Goal: Information Seeking & Learning: Learn about a topic

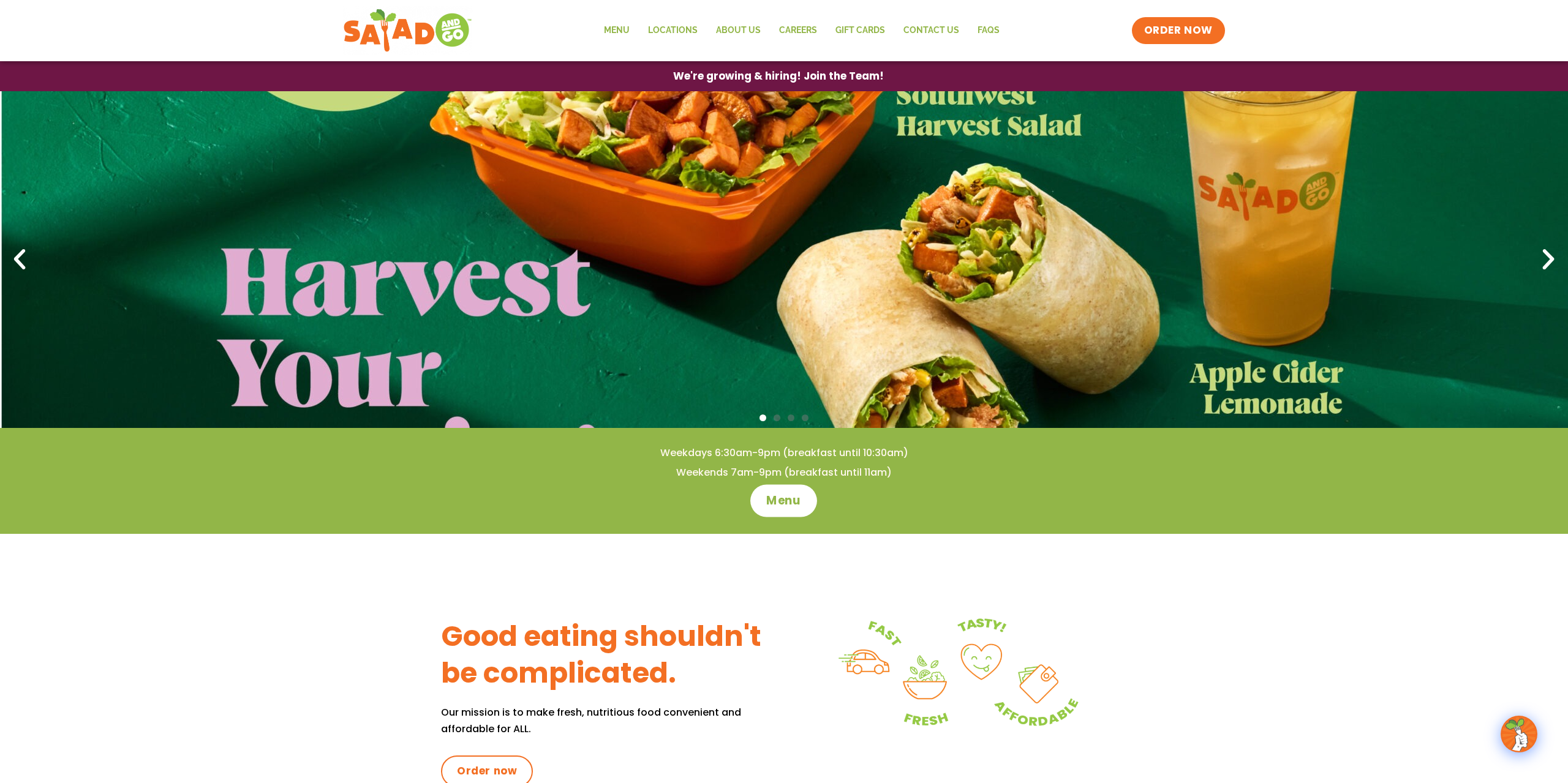
click at [773, 492] on link "Menu" at bounding box center [784, 500] width 67 height 33
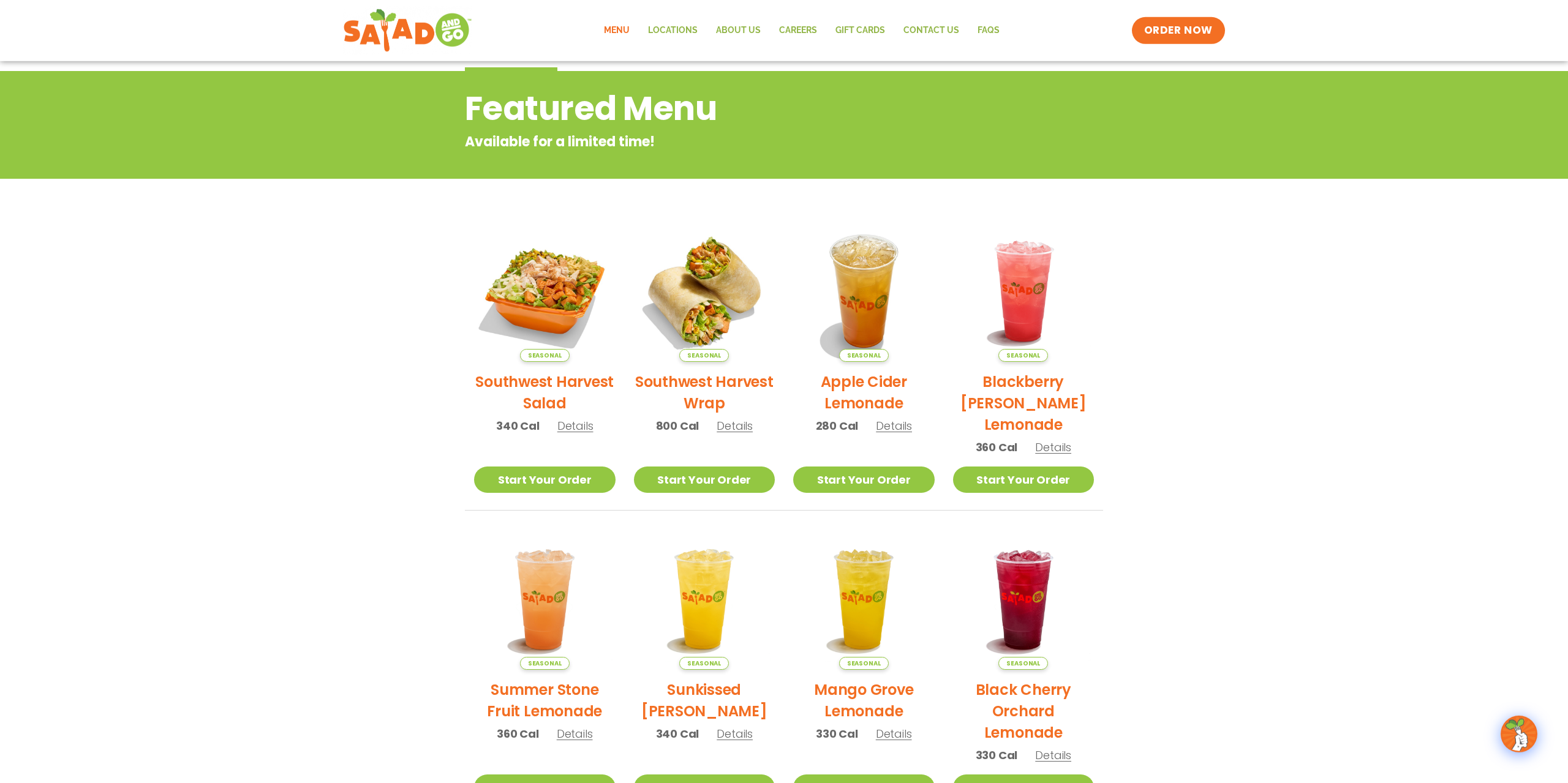
scroll to position [125, 0]
click at [539, 292] on img at bounding box center [544, 291] width 166 height 166
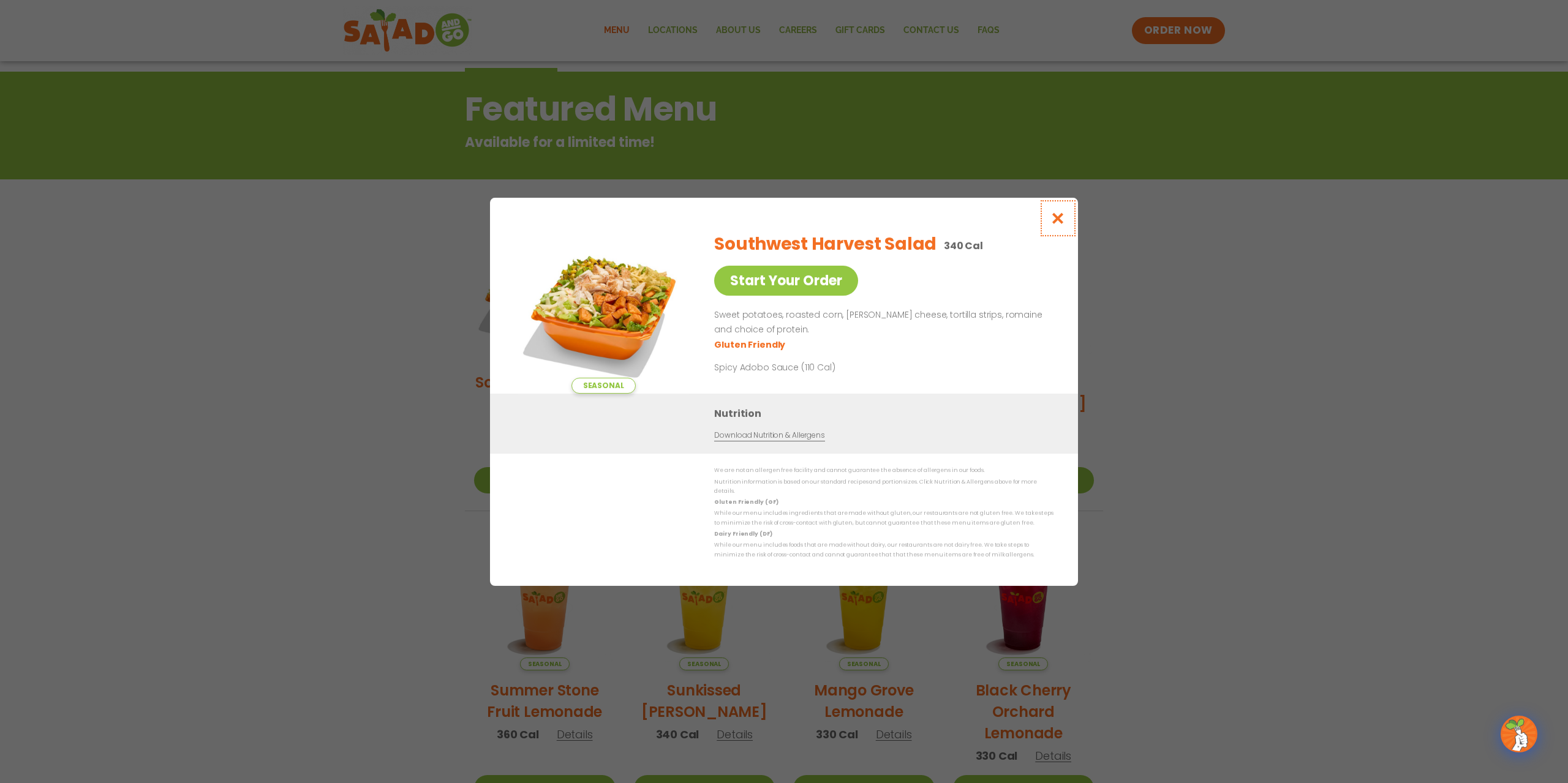
click at [1057, 219] on icon "Close modal" at bounding box center [1058, 218] width 15 height 13
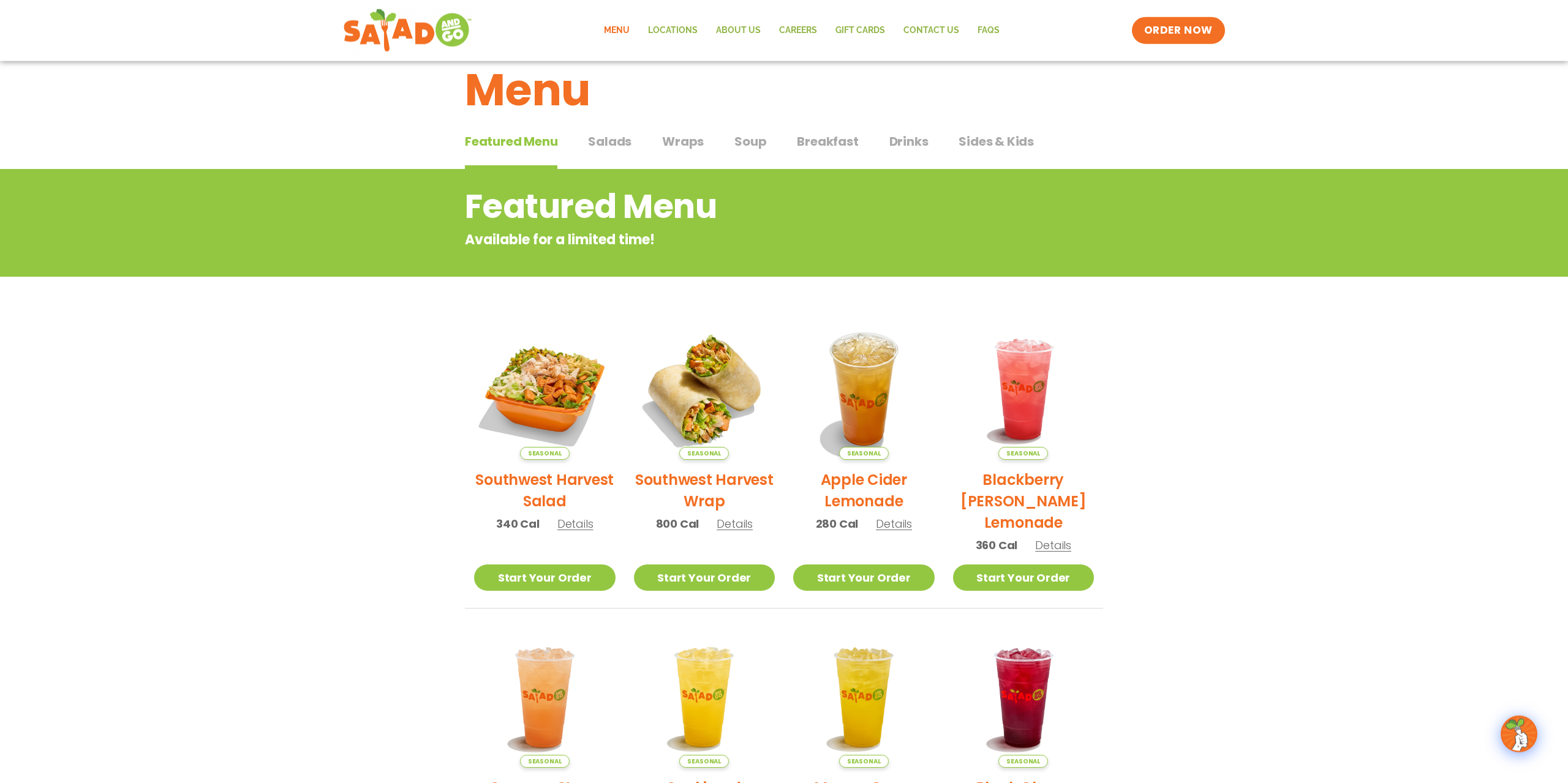
scroll to position [0, 0]
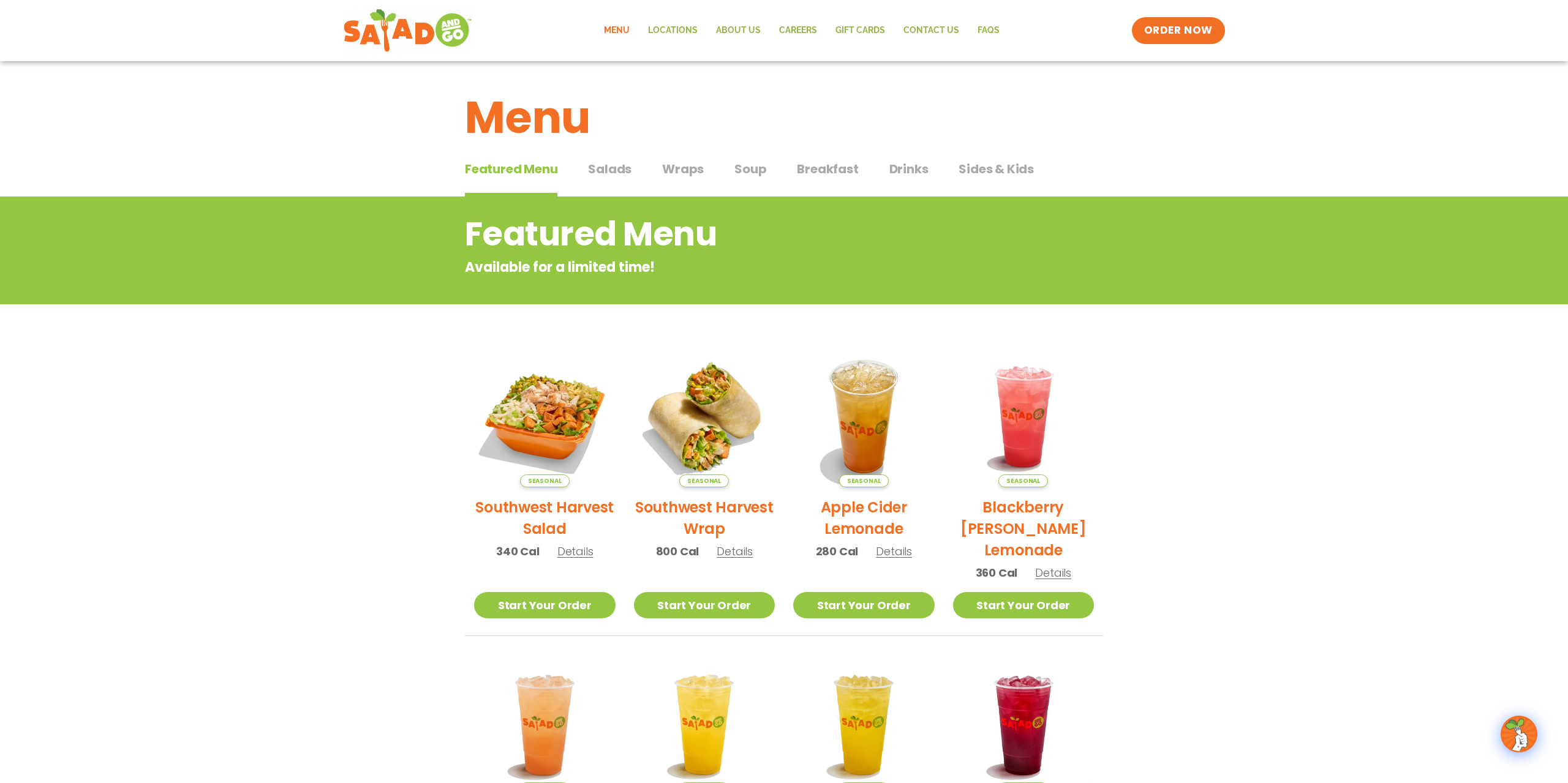
drag, startPoint x: 612, startPoint y: 165, endPoint x: 567, endPoint y: 193, distance: 53.0
click at [613, 165] on span "Salads" at bounding box center [609, 169] width 43 height 19
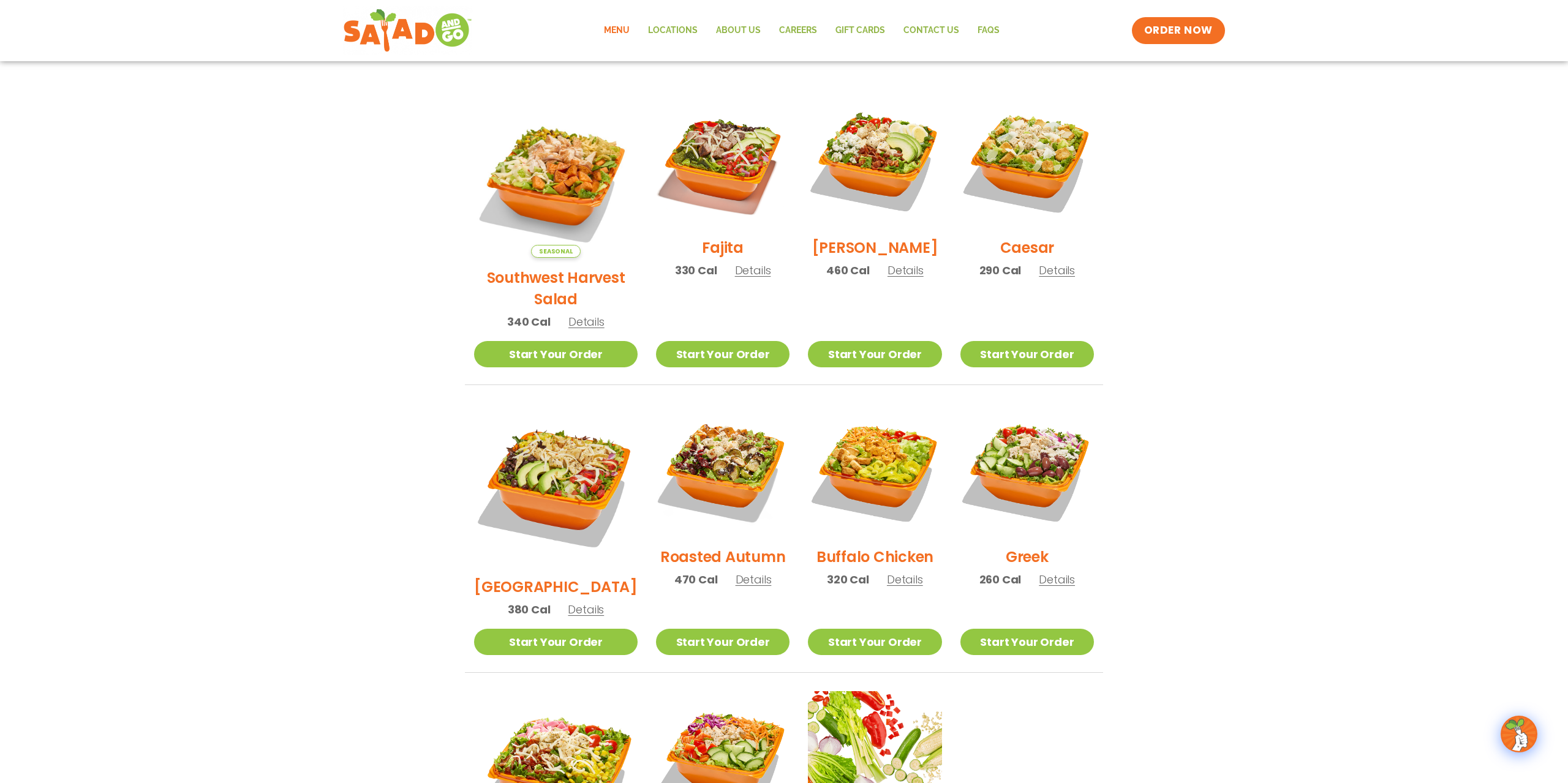
scroll to position [63, 0]
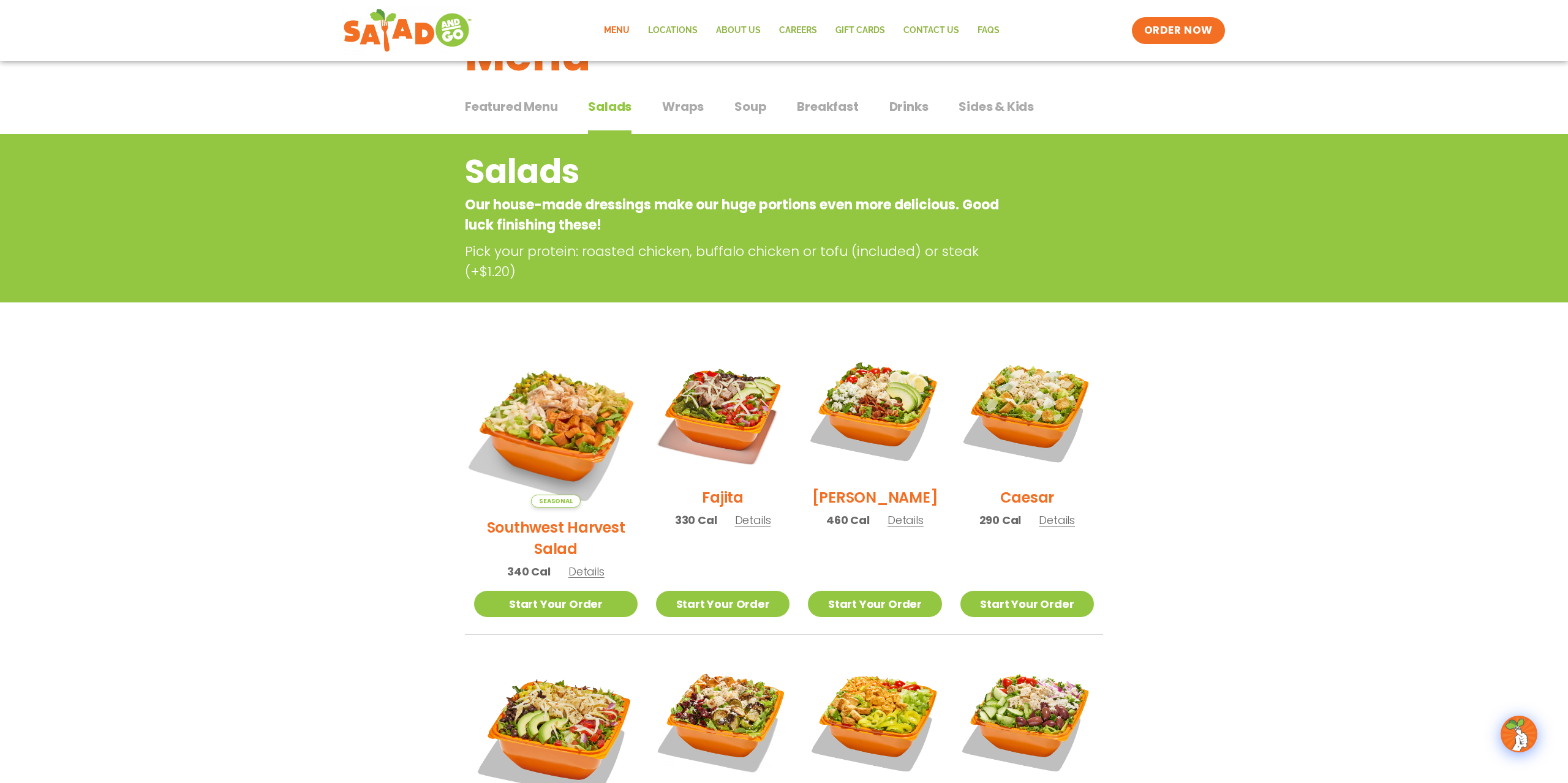
click at [534, 424] on img at bounding box center [555, 426] width 191 height 191
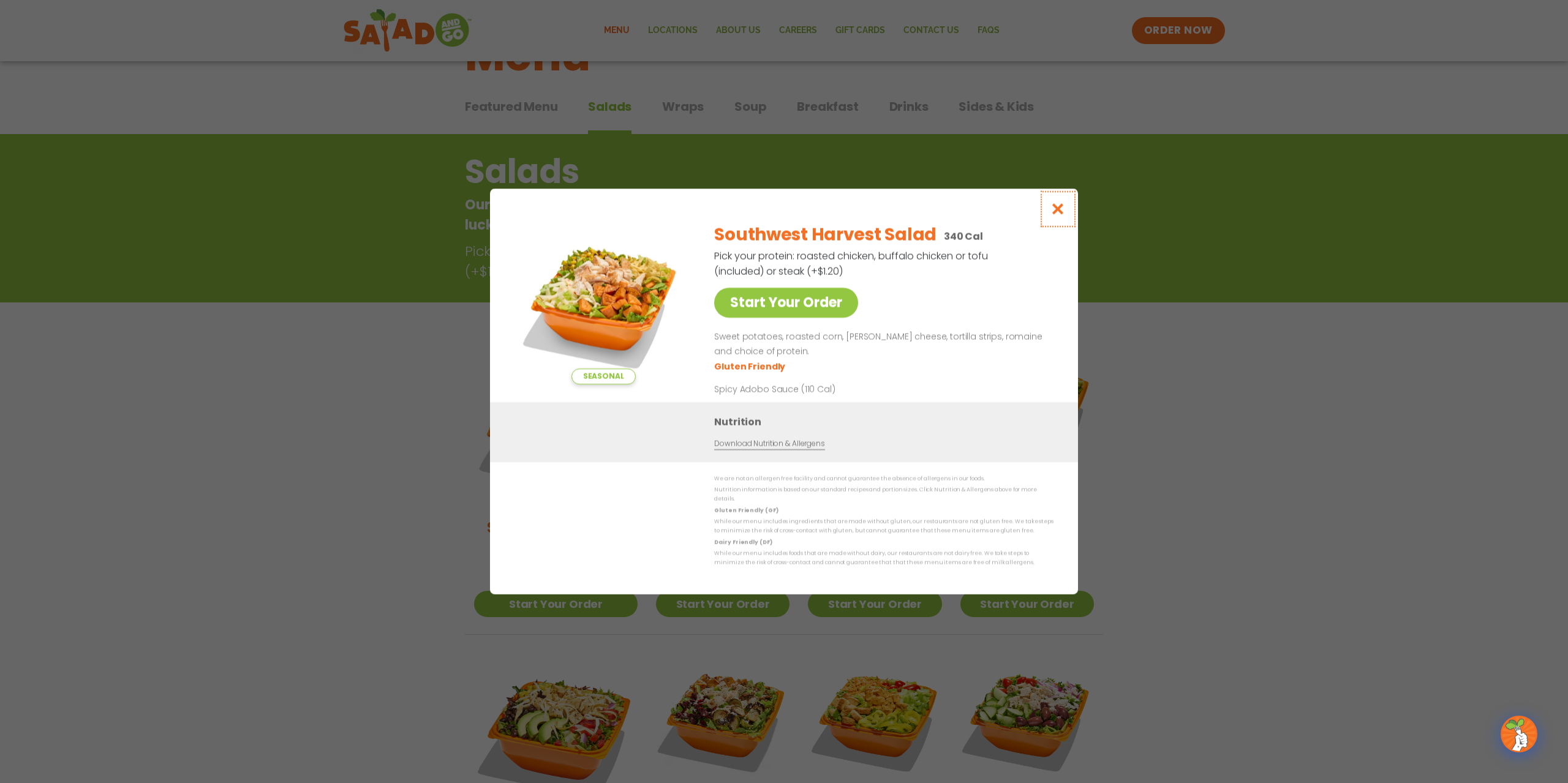
click at [1058, 211] on icon "Close modal" at bounding box center [1058, 209] width 15 height 13
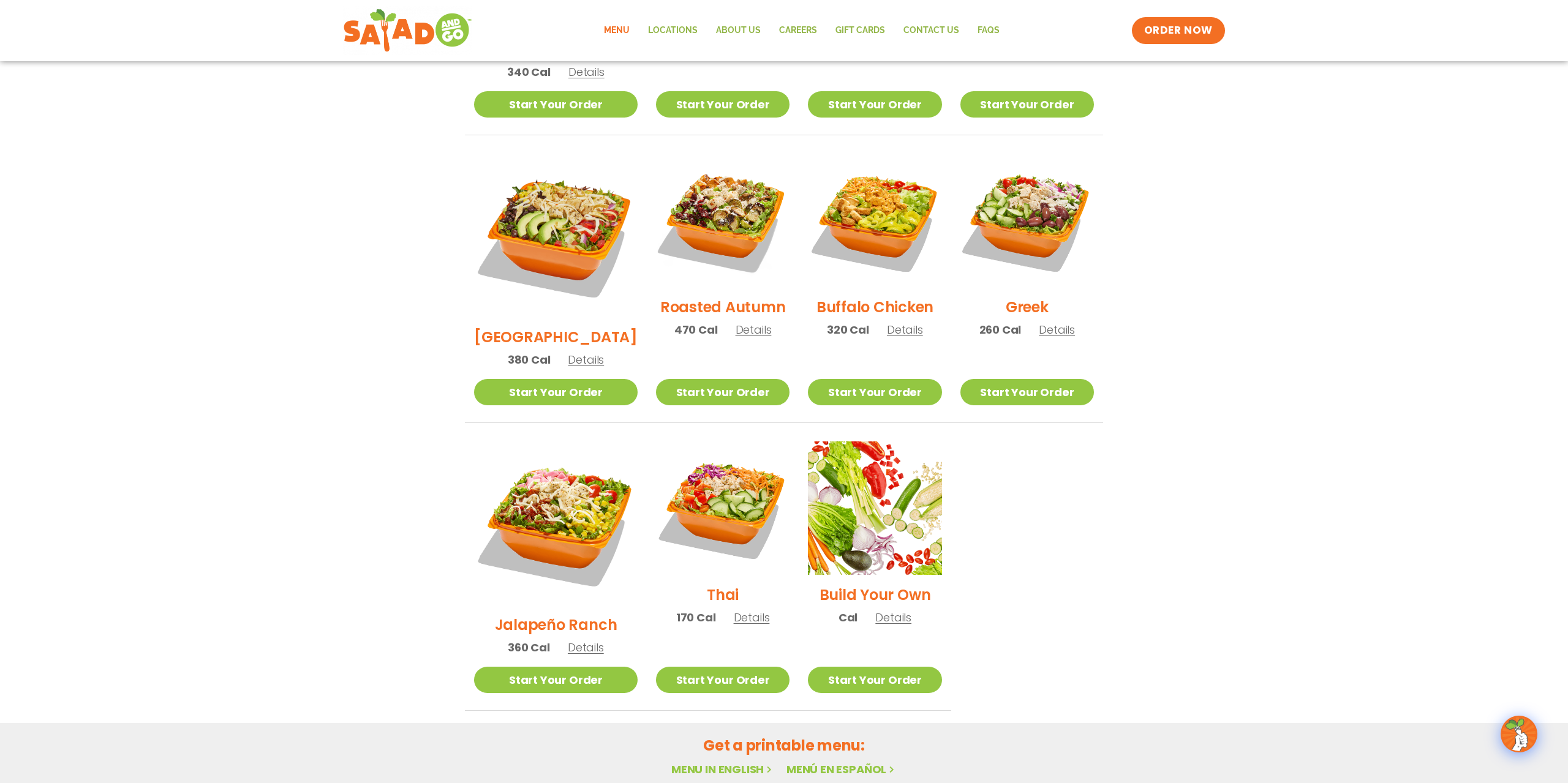
scroll to position [375, 0]
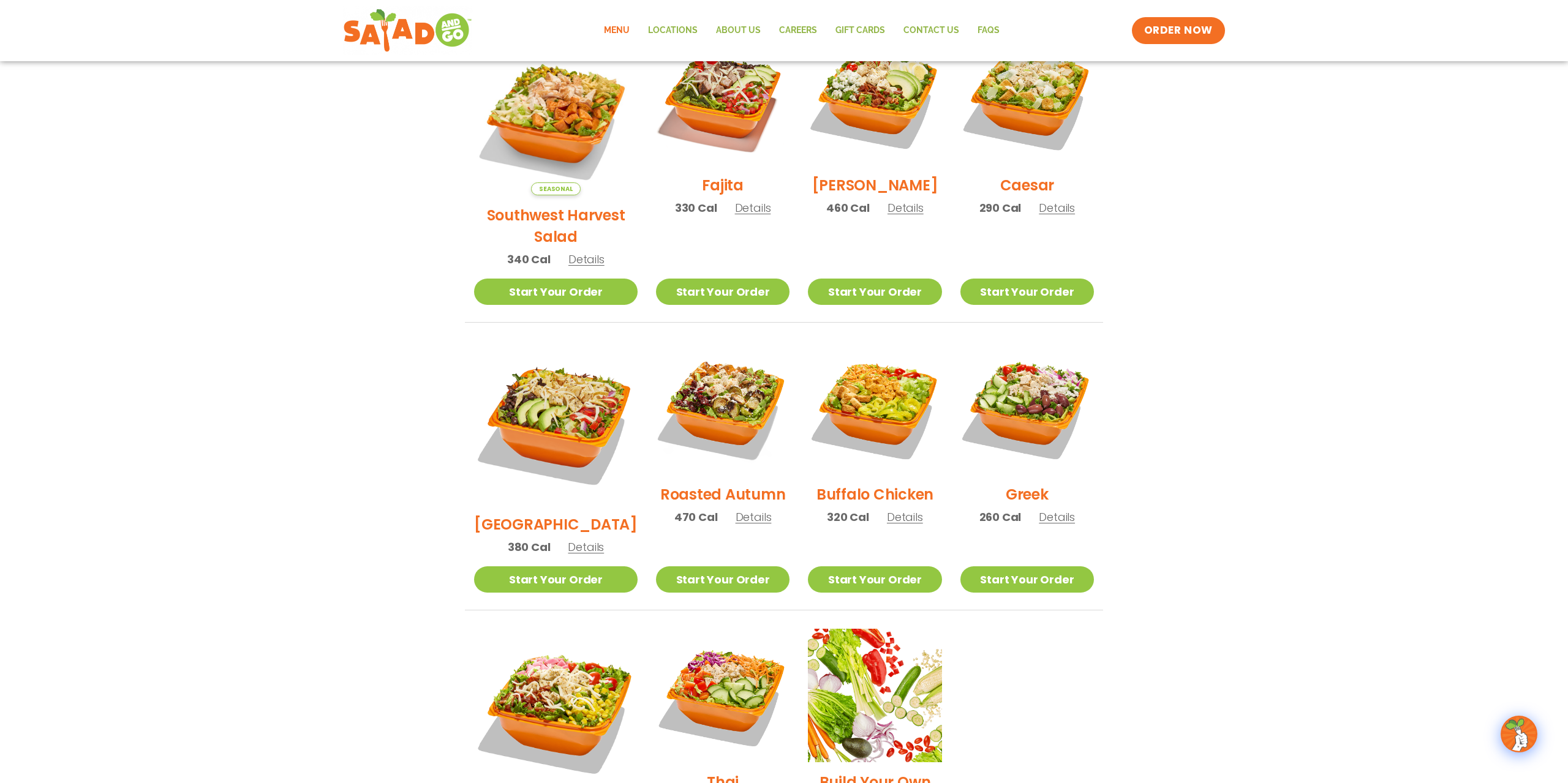
click at [717, 484] on h2 "Roasted Autumn" at bounding box center [723, 494] width 125 height 21
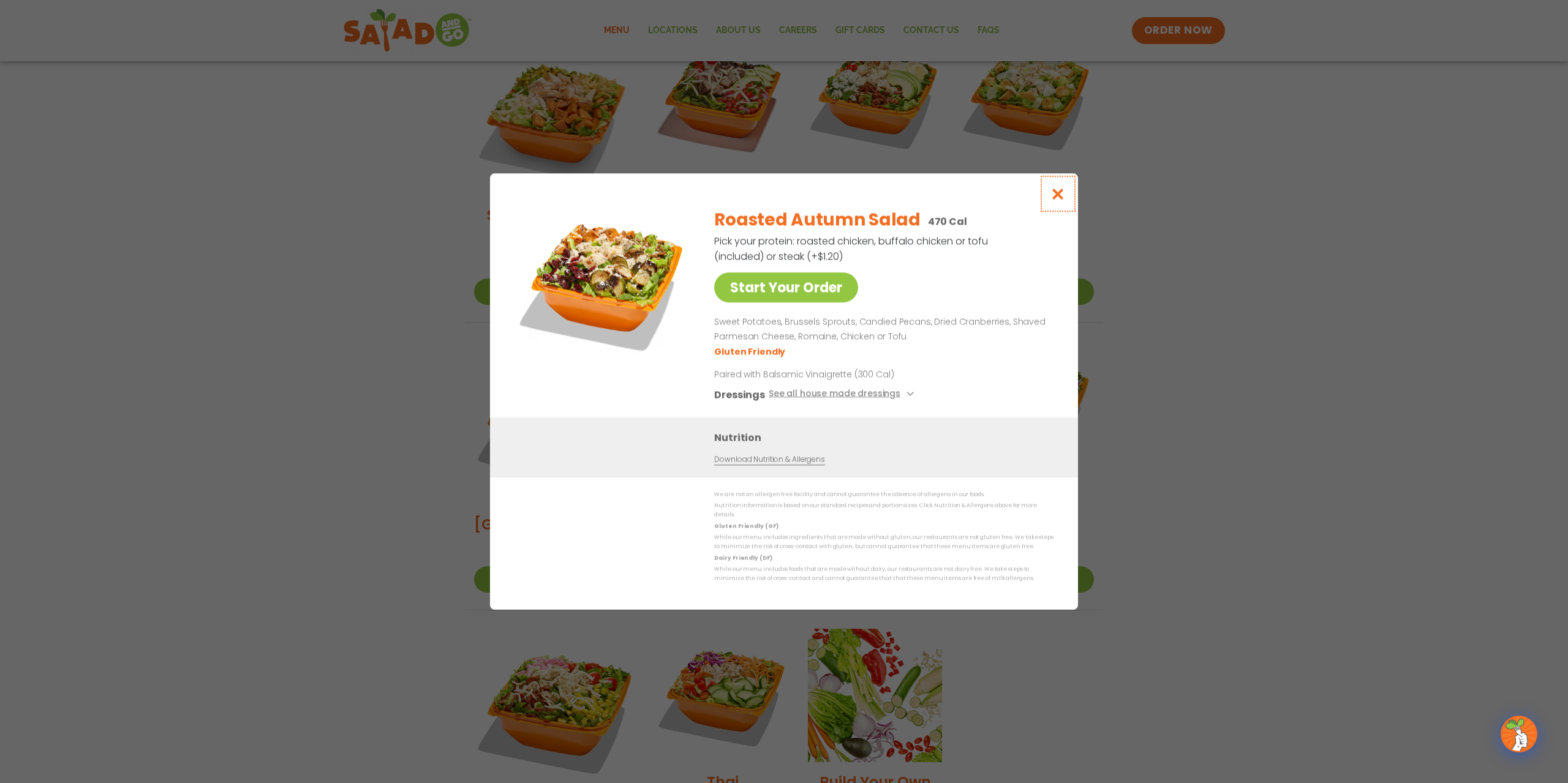
click at [1054, 197] on icon "Close modal" at bounding box center [1058, 193] width 15 height 13
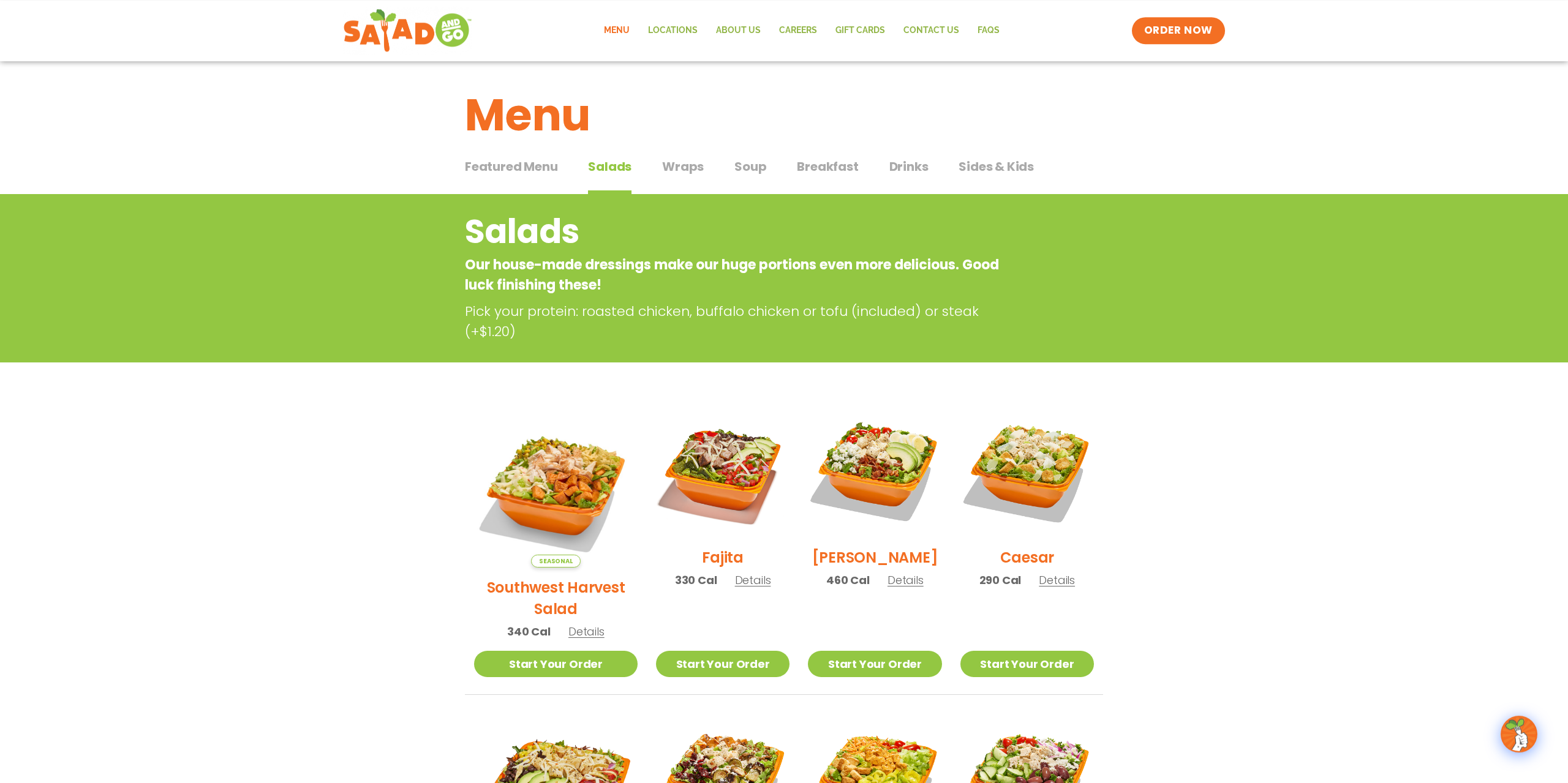
scroll to position [0, 0]
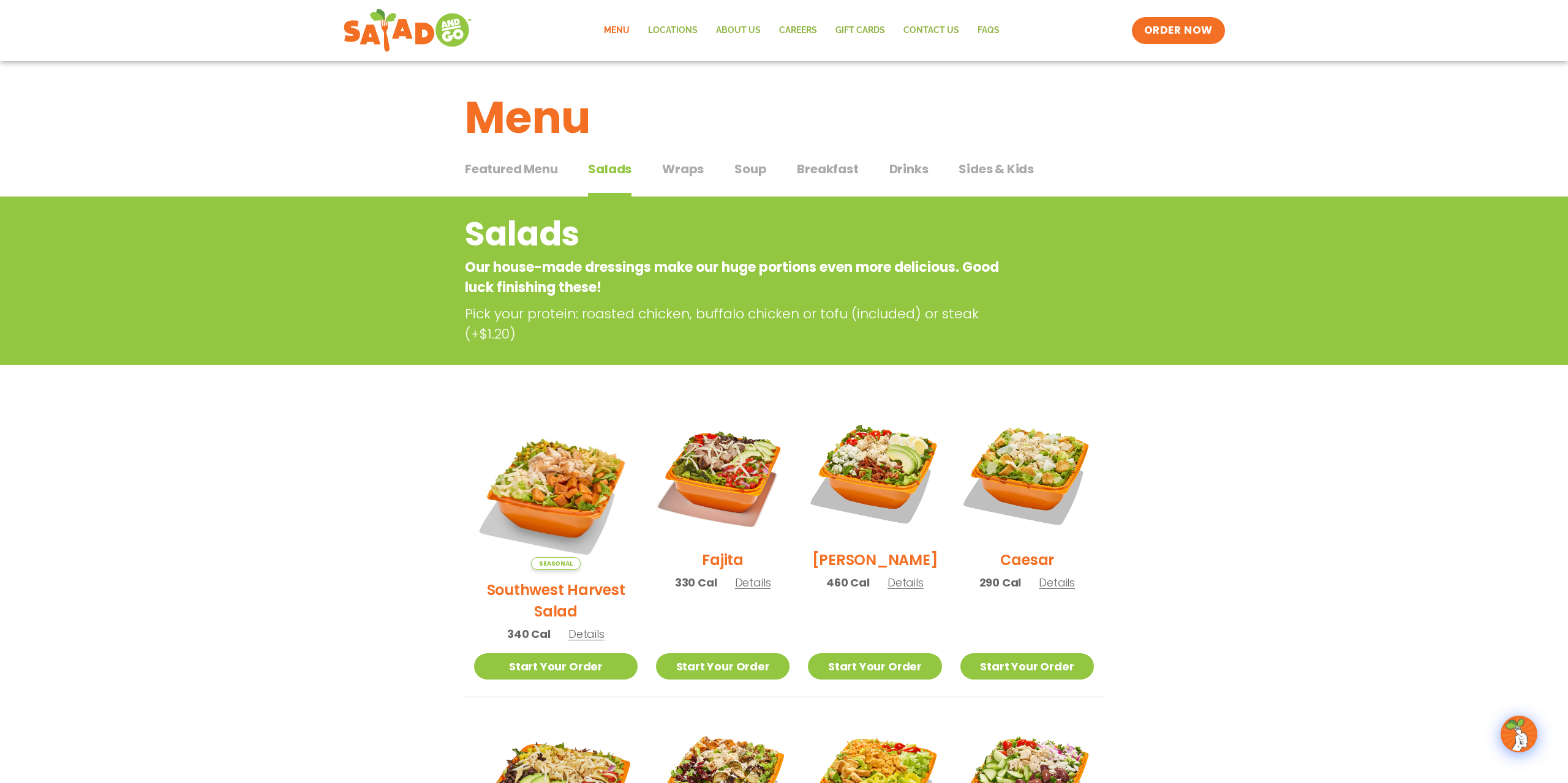
drag, startPoint x: 897, startPoint y: 168, endPoint x: 599, endPoint y: 297, distance: 324.7
click at [895, 168] on span "Drinks" at bounding box center [909, 169] width 39 height 19
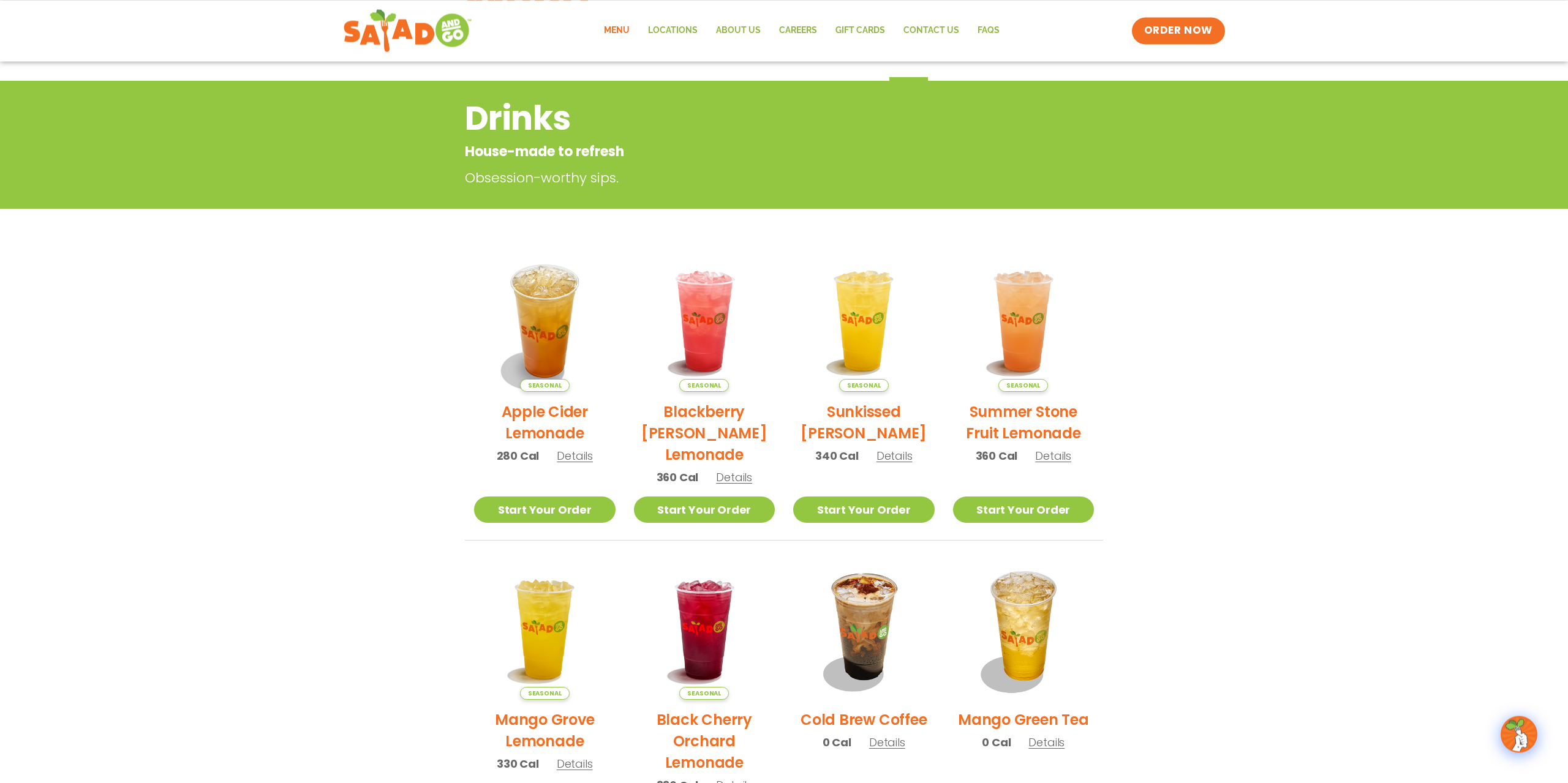
scroll to position [63, 0]
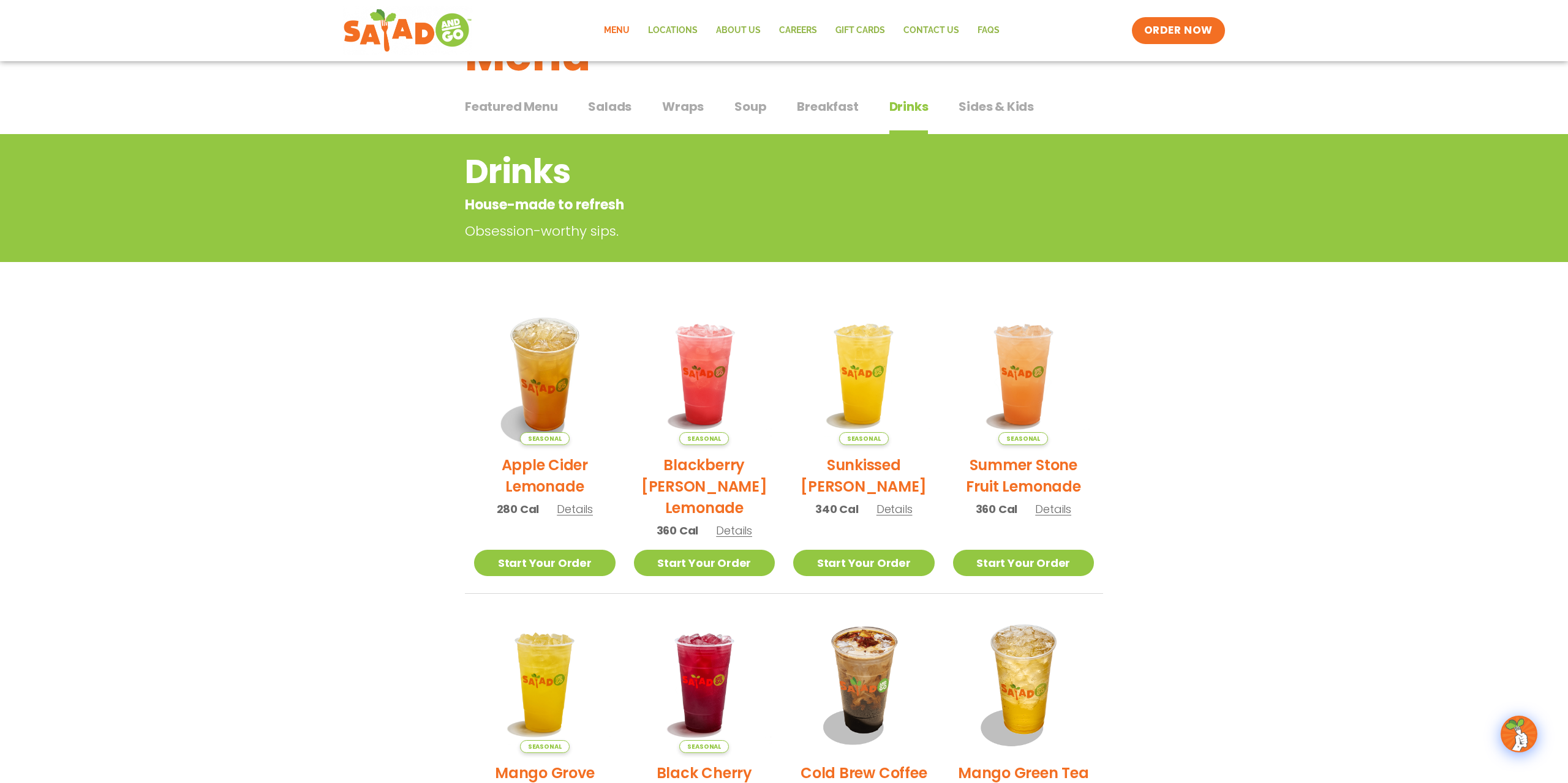
click at [612, 99] on span "Salads" at bounding box center [609, 107] width 43 height 19
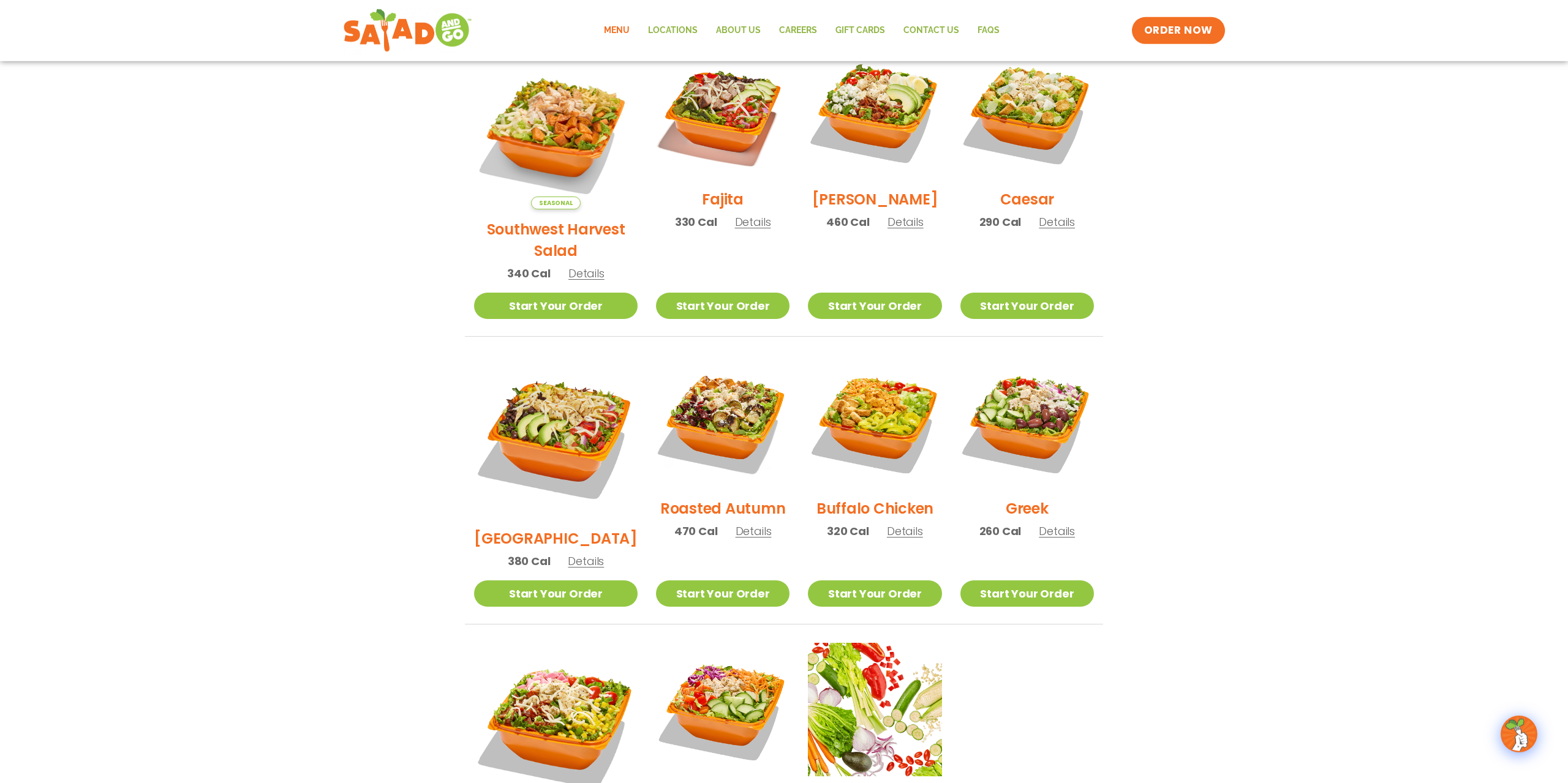
scroll to position [375, 0]
